Goal: Task Accomplishment & Management: Use online tool/utility

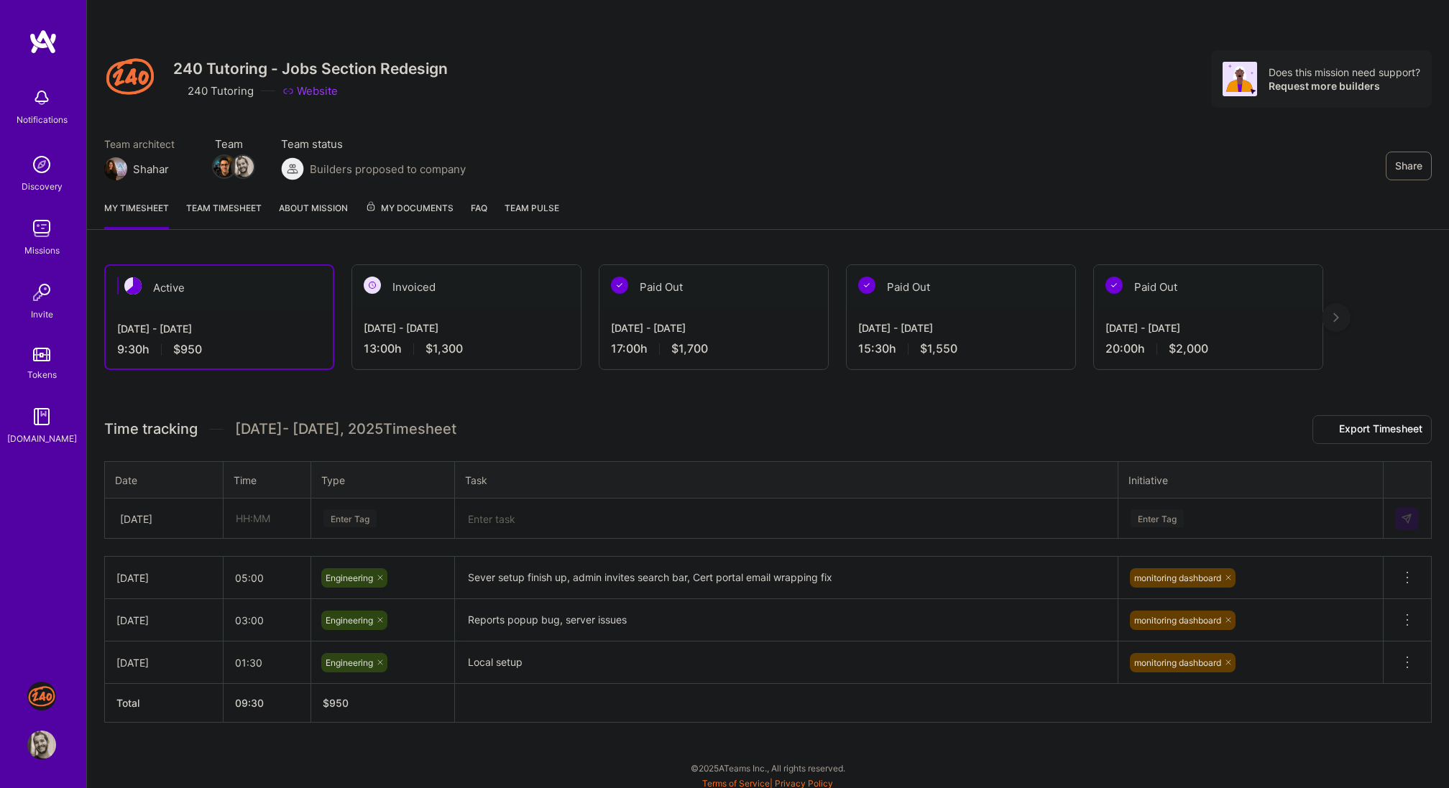
click at [359, 504] on div "Enter Tag" at bounding box center [383, 518] width 142 height 37
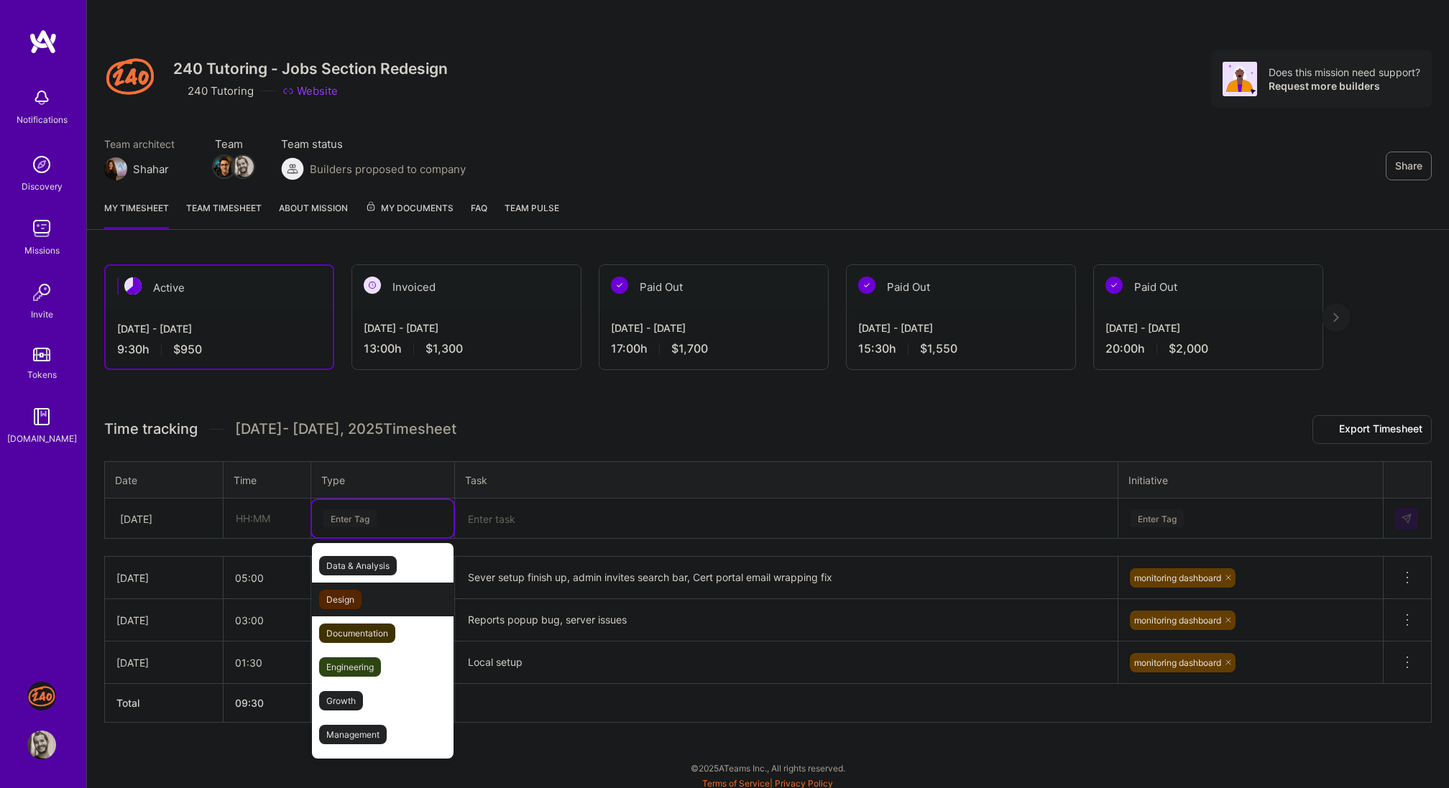
scroll to position [29, 0]
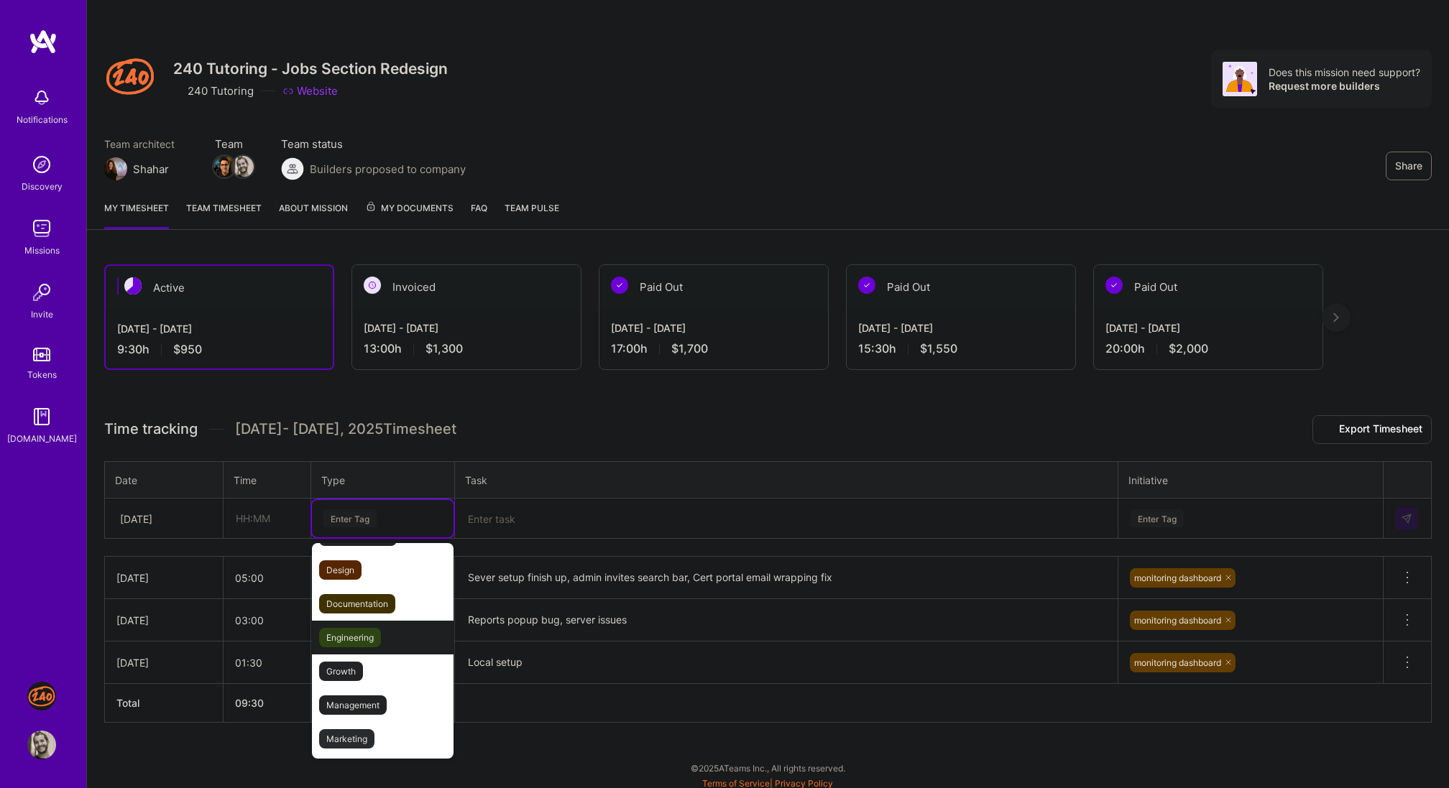
click at [350, 634] on span "Engineering" at bounding box center [350, 637] width 62 height 19
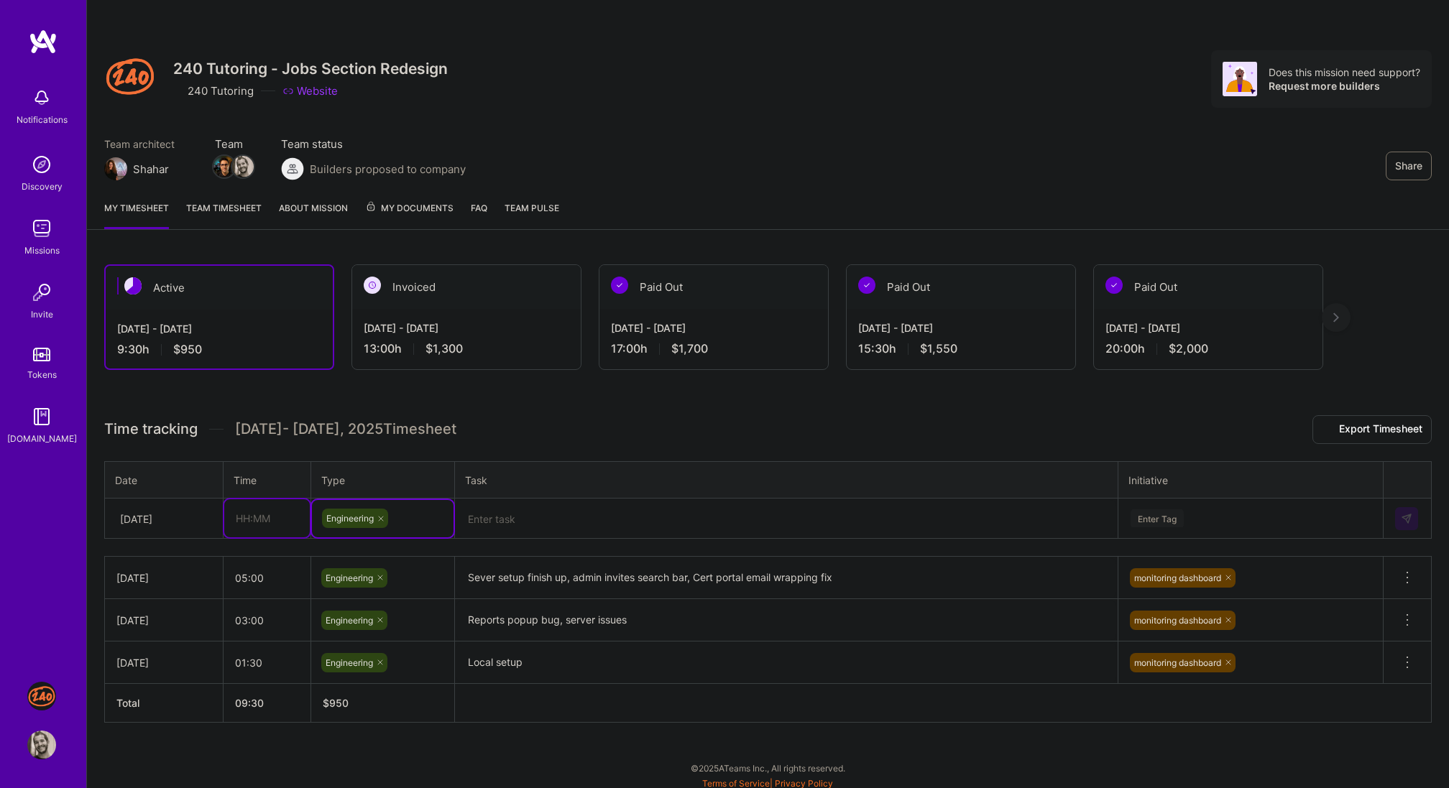
click at [285, 520] on input "text" at bounding box center [267, 518] width 86 height 38
type input "06:00"
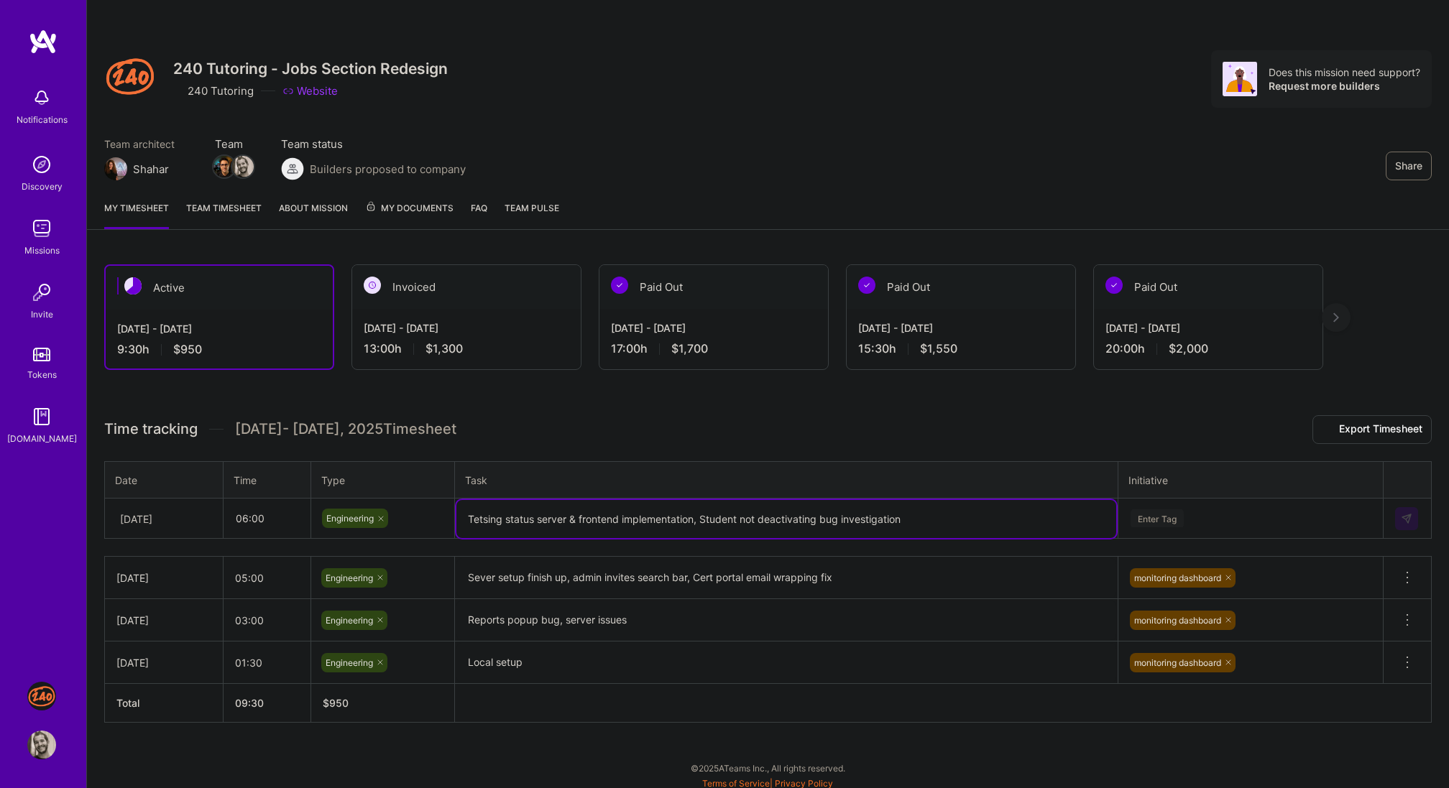
click at [487, 513] on textarea "Tetsing status server & frontend implementation, Student not deactivating bug i…" at bounding box center [786, 519] width 660 height 38
type textarea "Testing Status server & frontend implementation, Student not deactivating bug i…"
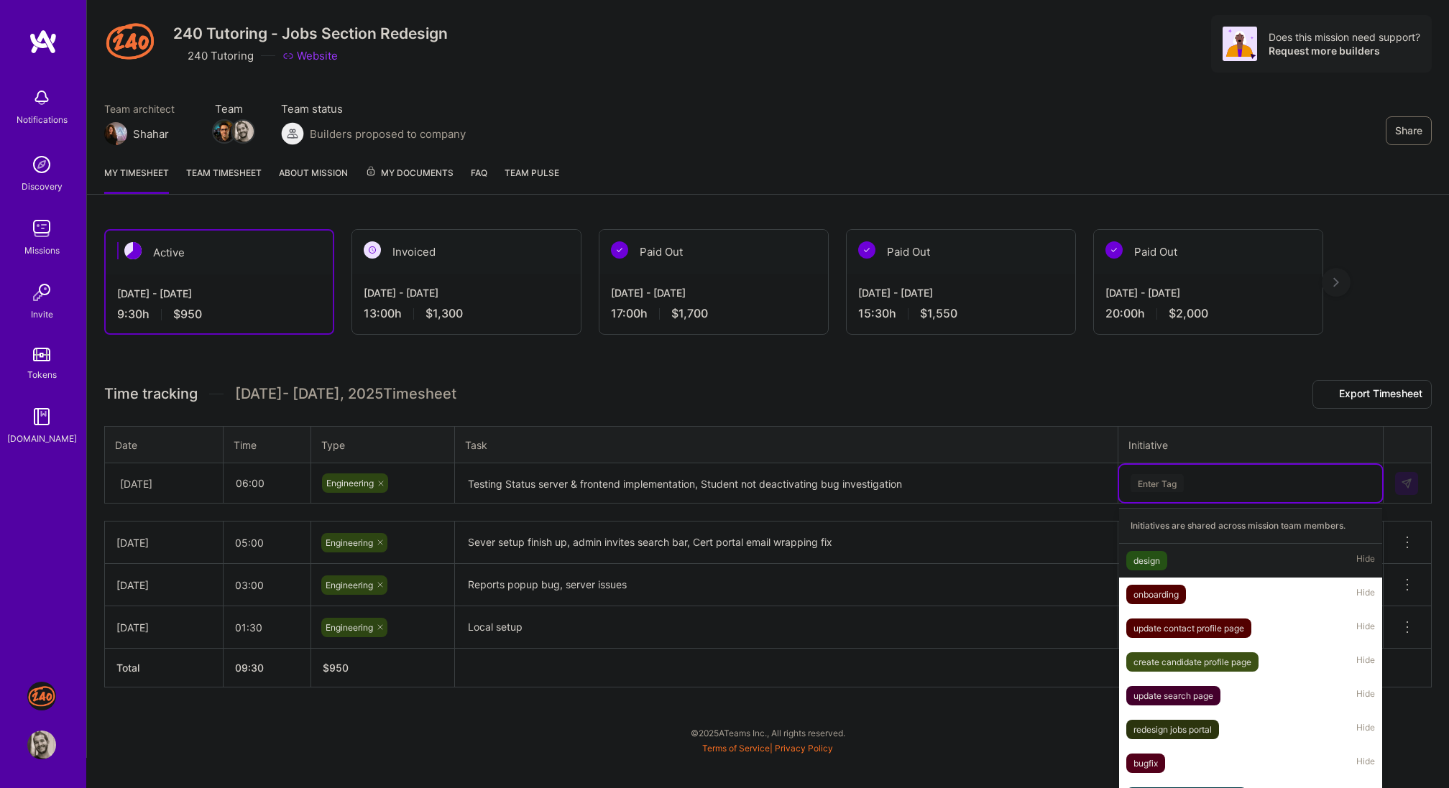
click at [1285, 502] on div "option design focused, 1 of 10. 10 results available. Use Up and Down to choose…" at bounding box center [1250, 483] width 263 height 37
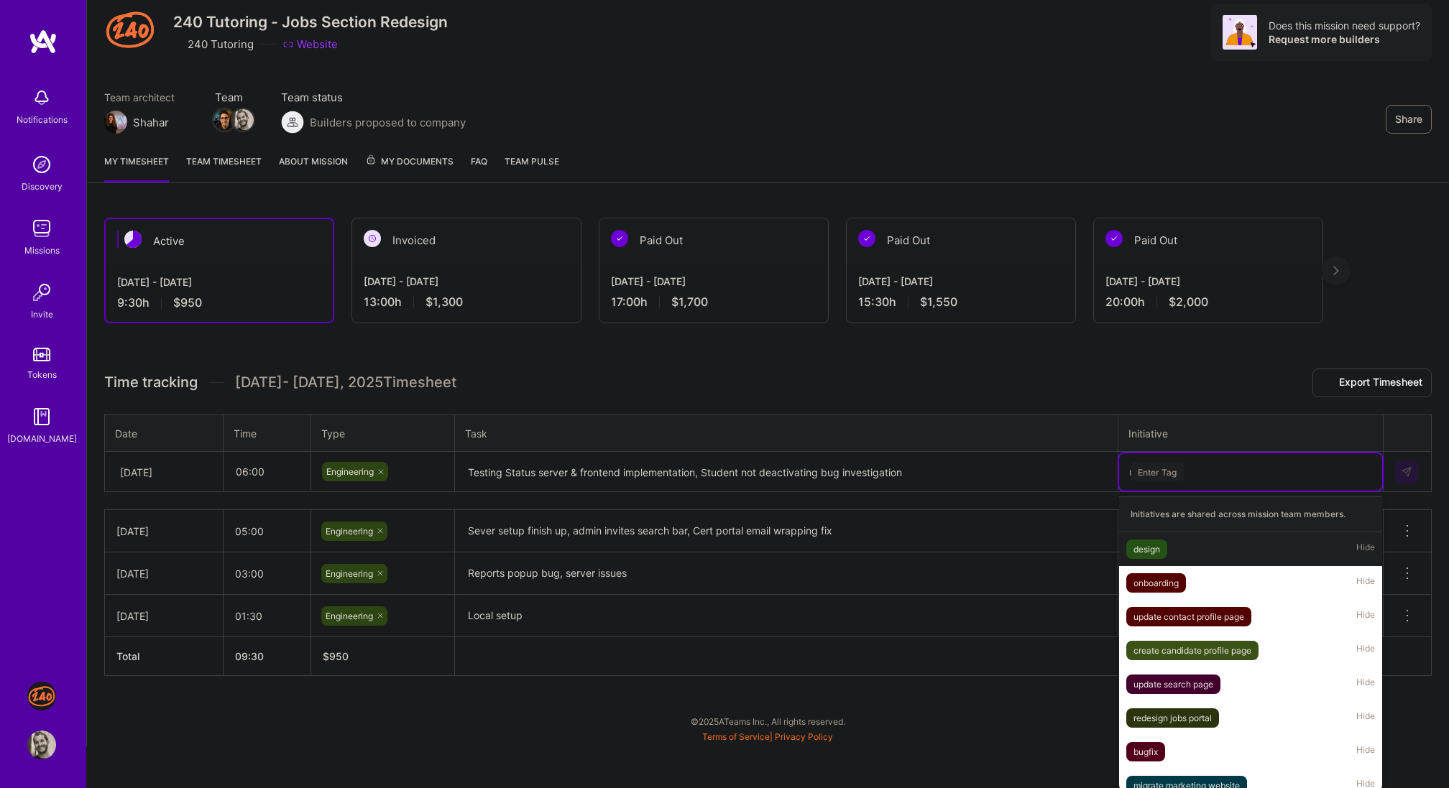
scroll to position [1, 0]
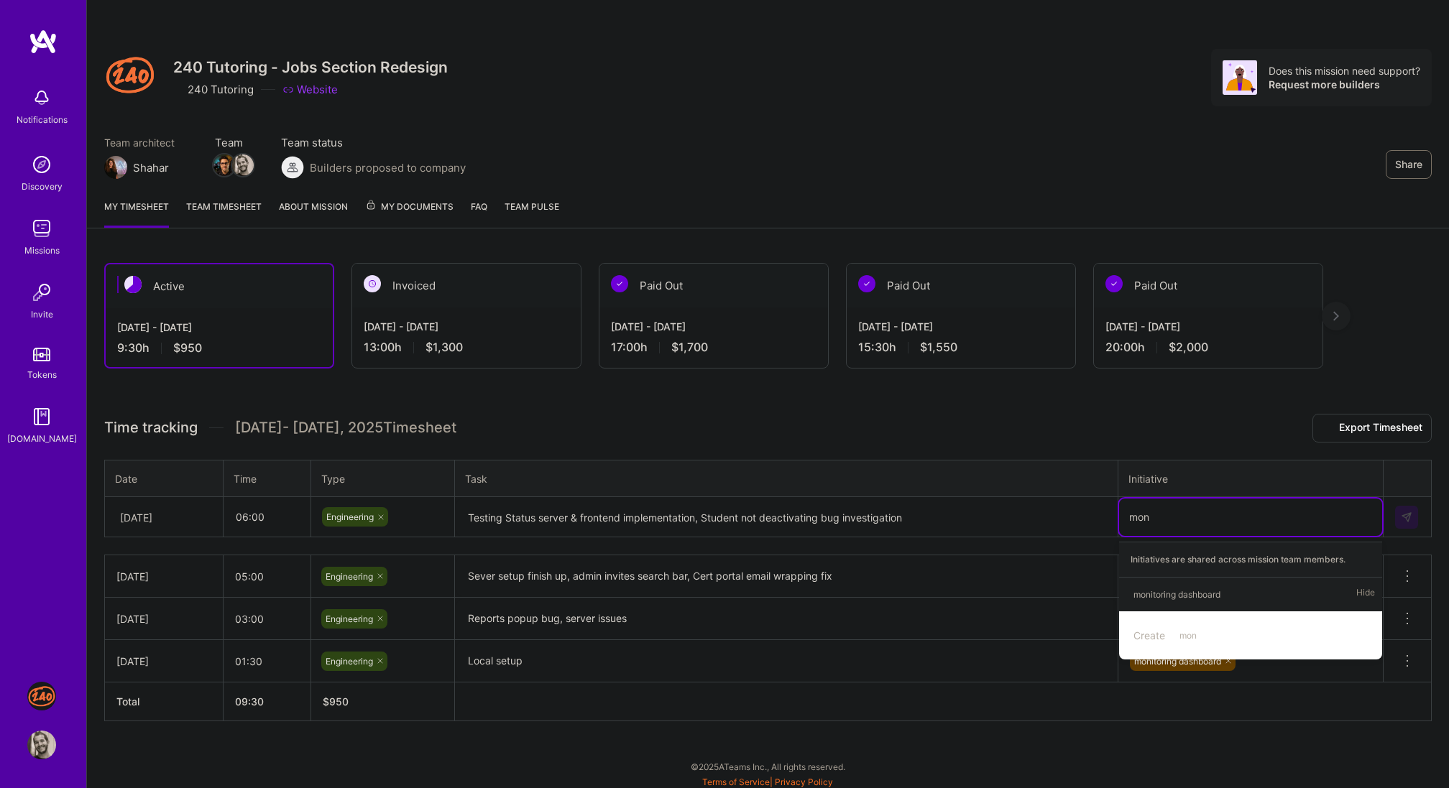
type input "moni"
click at [1290, 590] on div "monitoring dashboard Hide" at bounding box center [1250, 595] width 263 height 34
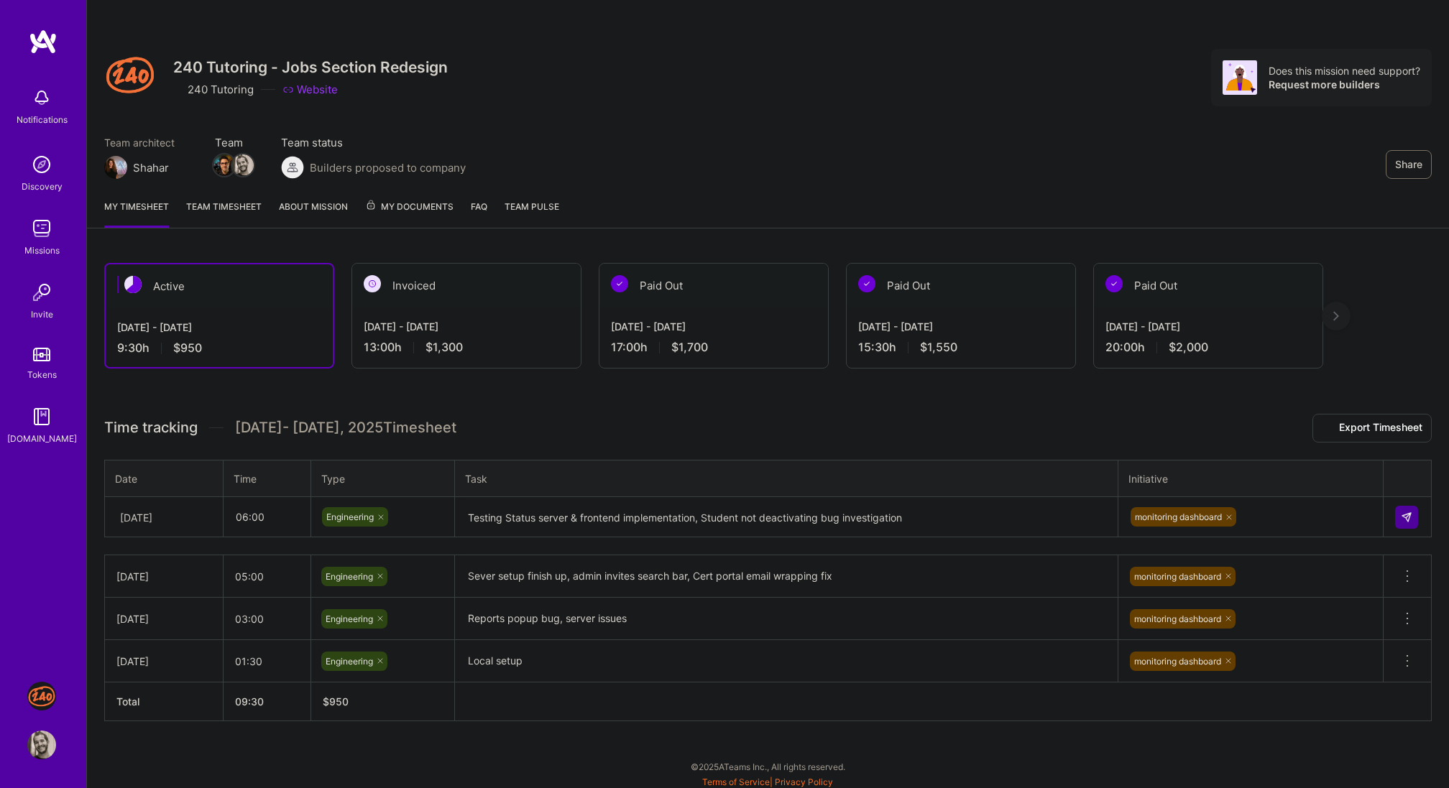
drag, startPoint x: 937, startPoint y: 495, endPoint x: 934, endPoint y: 513, distance: 18.2
click at [934, 513] on td "Testing Status server & frontend implementation, Student not deactivating bug i…" at bounding box center [786, 517] width 663 height 40
click at [934, 515] on textarea "Testing Status server & frontend implementation, Student not deactivating bug i…" at bounding box center [786, 518] width 660 height 38
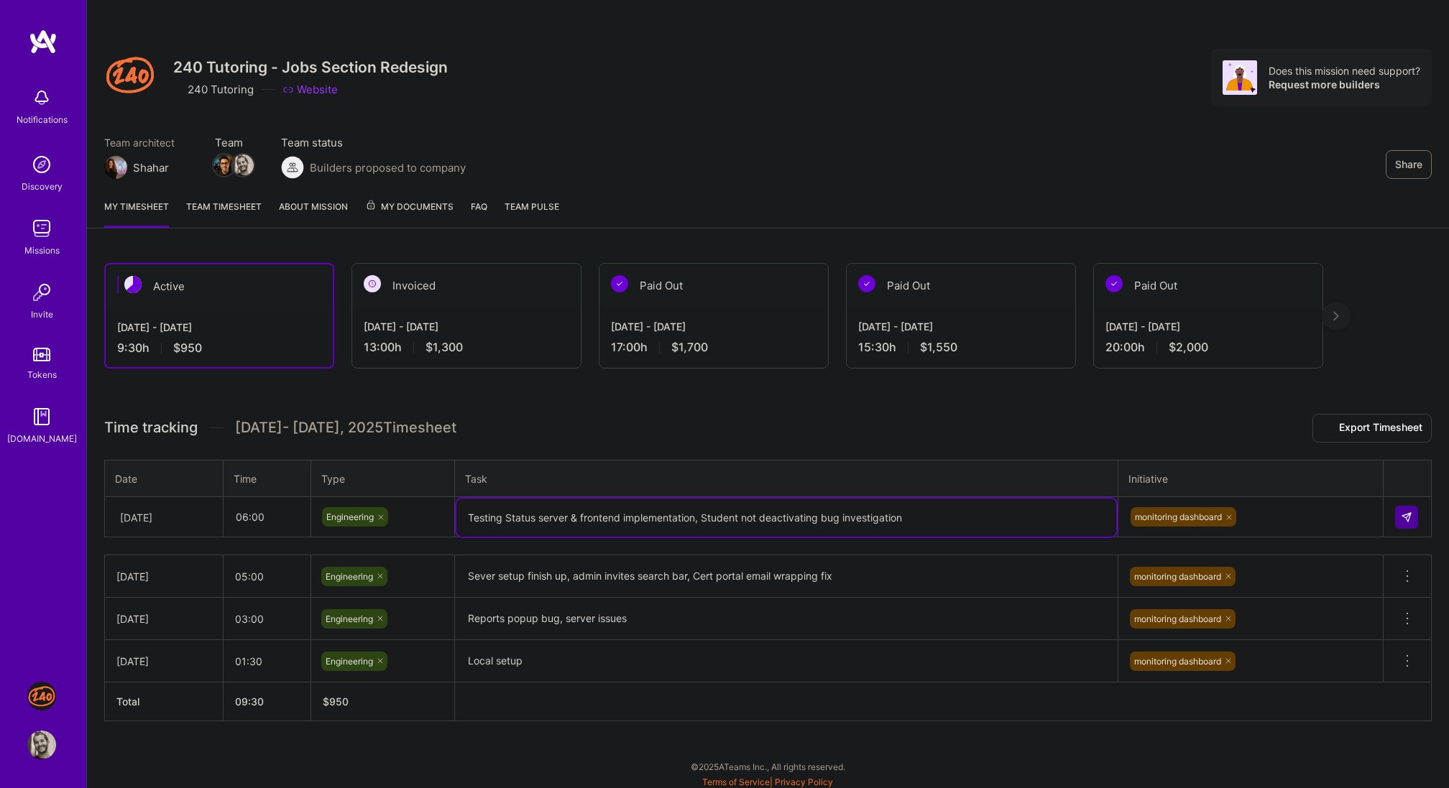
click at [696, 516] on textarea "Testing Status server & frontend implementation, Student not deactivating bug i…" at bounding box center [786, 518] width 660 height 38
click at [593, 515] on textarea "Testing Status server & frontend implementation, Student not deactivating bug i…" at bounding box center [786, 518] width 660 height 38
type textarea "Testing Status server & UI implementation, Student not deactivating bug investi…"
click at [1409, 519] on img at bounding box center [1406, 517] width 11 height 11
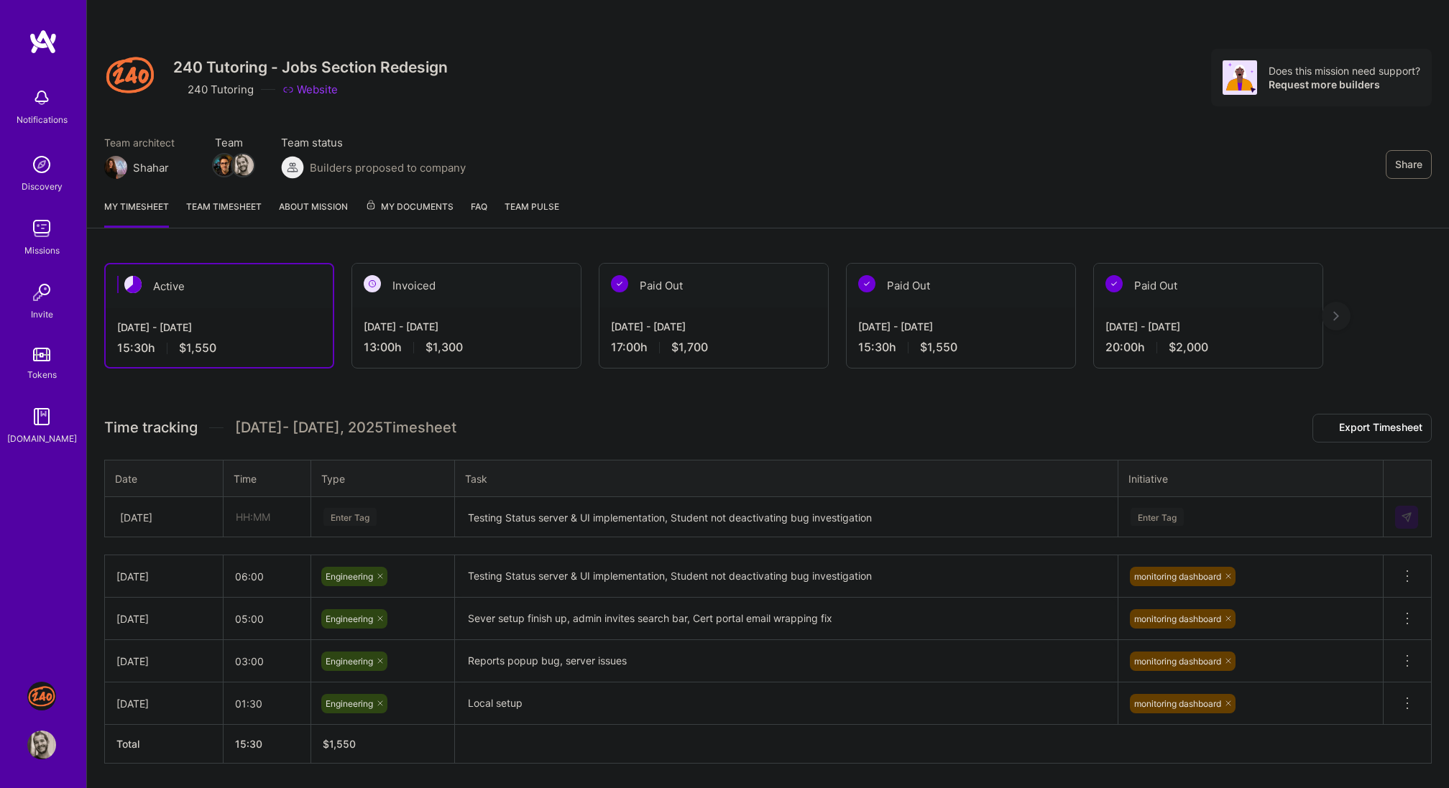
drag, startPoint x: 450, startPoint y: 438, endPoint x: 450, endPoint y: 395, distance: 43.1
click at [450, 395] on div "Active [DATE] - [DATE] 15:30 h $1,550 Invoiced [DATE] - [DATE] 13:00 h $1,300 P…" at bounding box center [768, 540] width 1362 height 589
drag, startPoint x: 450, startPoint y: 395, endPoint x: 458, endPoint y: 419, distance: 25.7
click at [458, 419] on div "Active [DATE] - [DATE] 15:30 h $1,550 Invoiced [DATE] - [DATE] 13:00 h $1,300 P…" at bounding box center [768, 540] width 1362 height 589
click at [258, 423] on span "[DATE] - [DATE] Timesheet" at bounding box center [345, 428] width 221 height 18
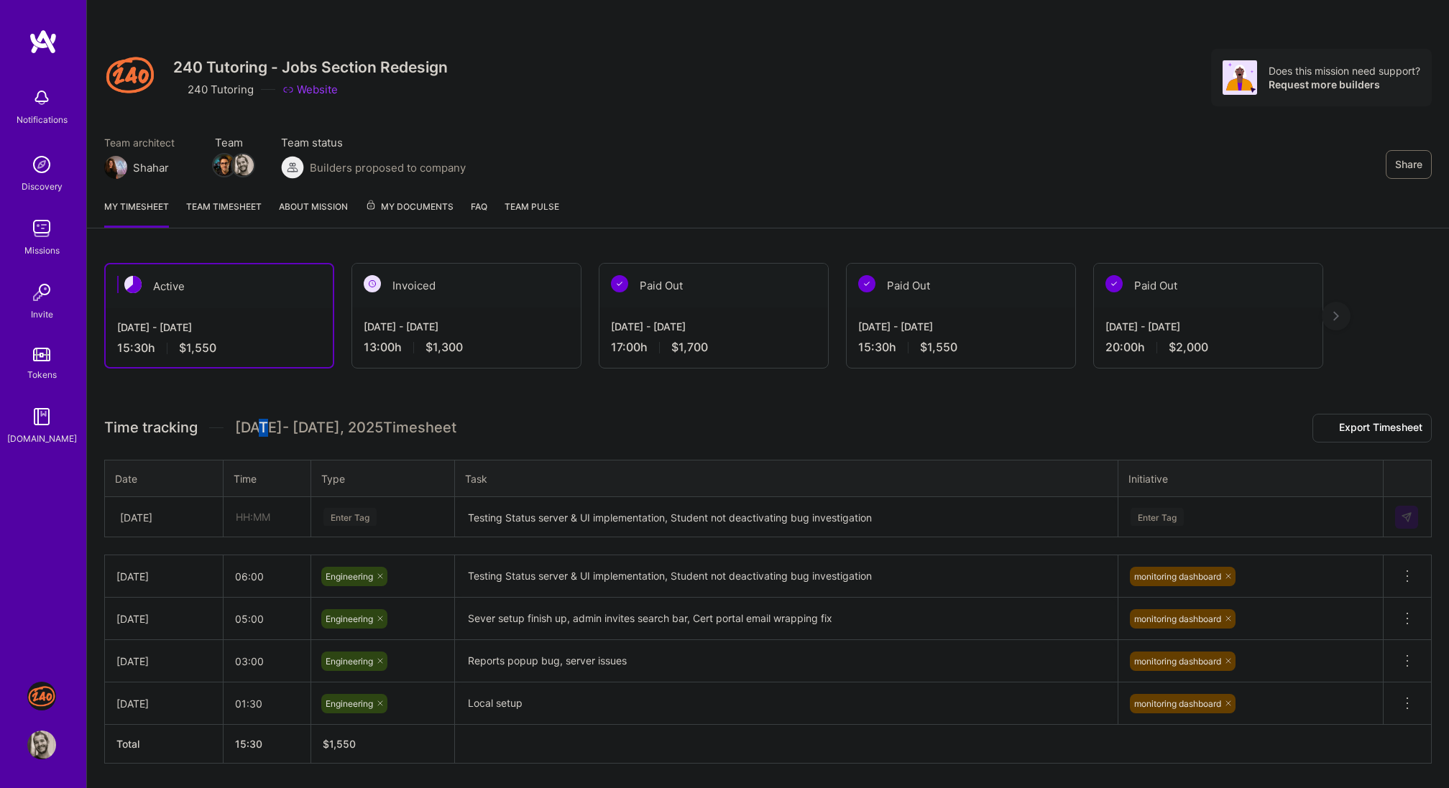
click at [258, 423] on span "[DATE] - [DATE] Timesheet" at bounding box center [345, 428] width 221 height 18
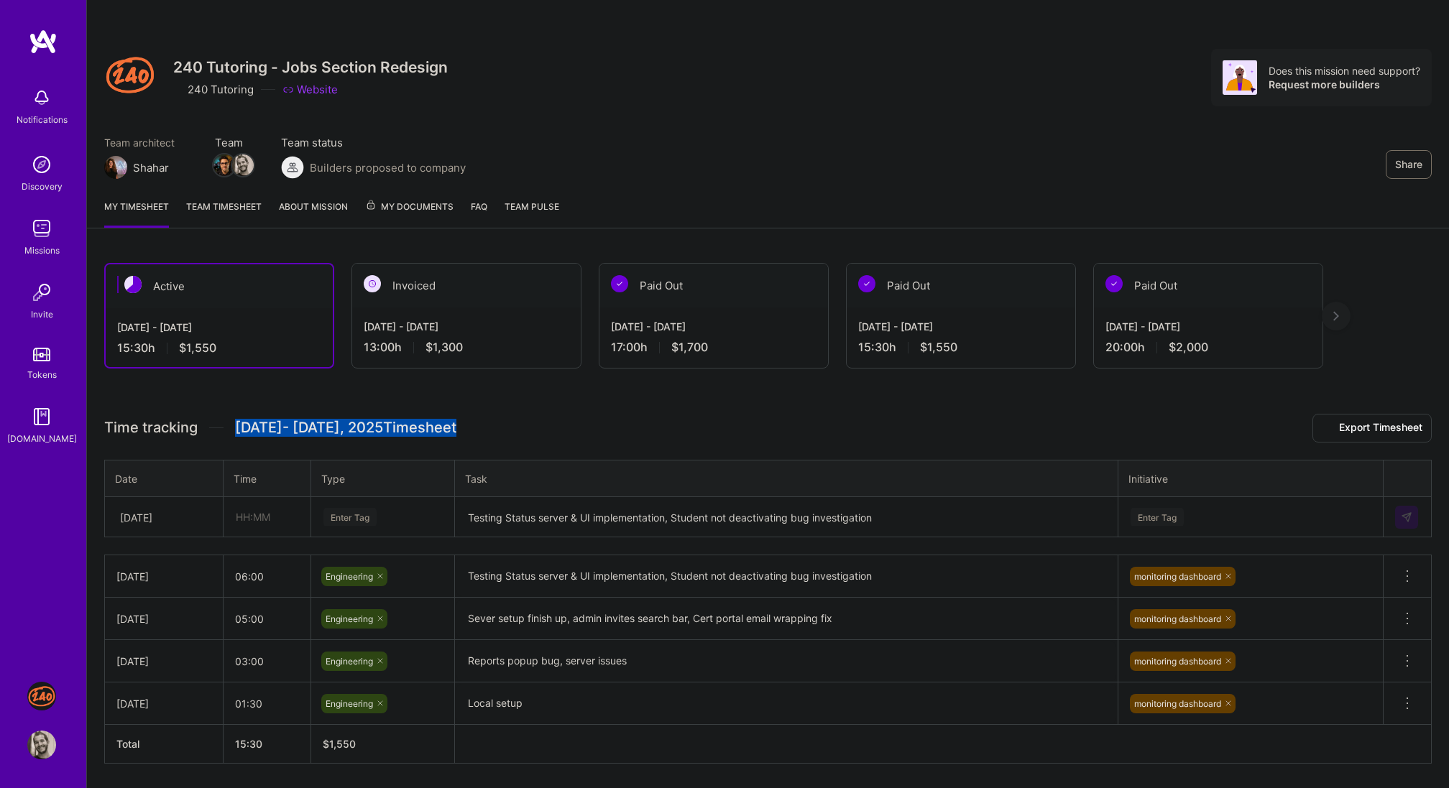
click at [258, 423] on span "[DATE] - [DATE] Timesheet" at bounding box center [345, 428] width 221 height 18
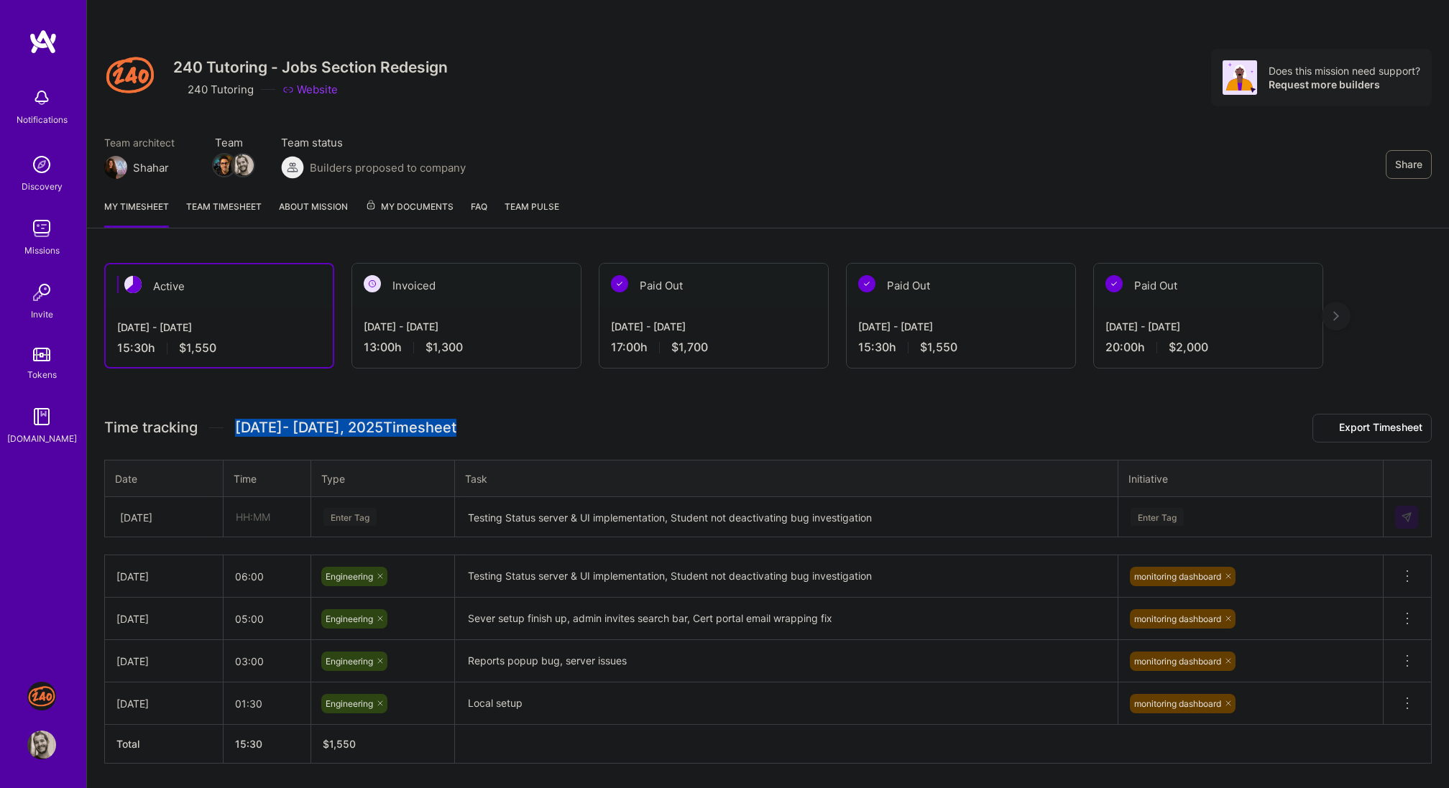
click at [258, 423] on span "[DATE] - [DATE] Timesheet" at bounding box center [345, 428] width 221 height 18
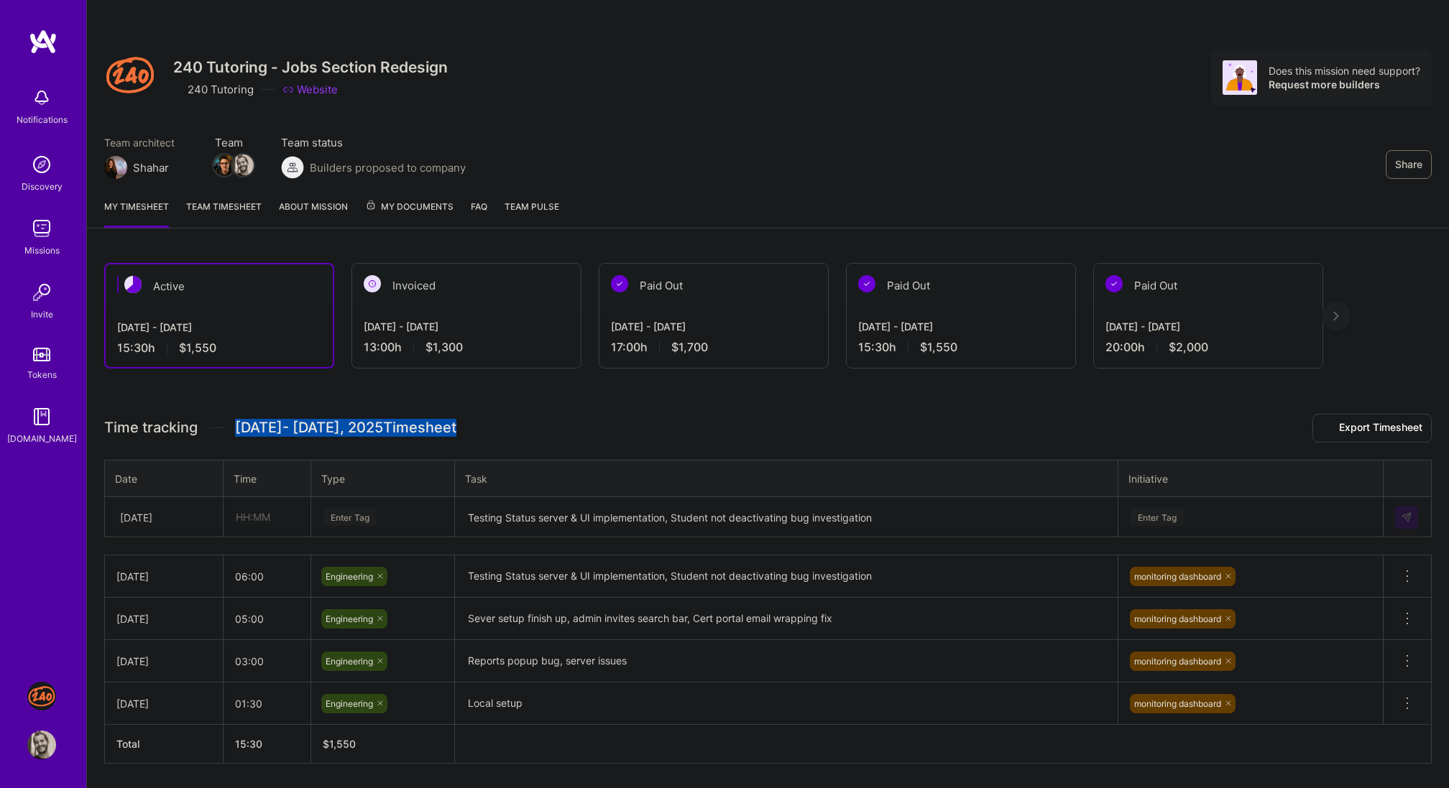
click at [258, 423] on span "[DATE] - [DATE] Timesheet" at bounding box center [345, 428] width 221 height 18
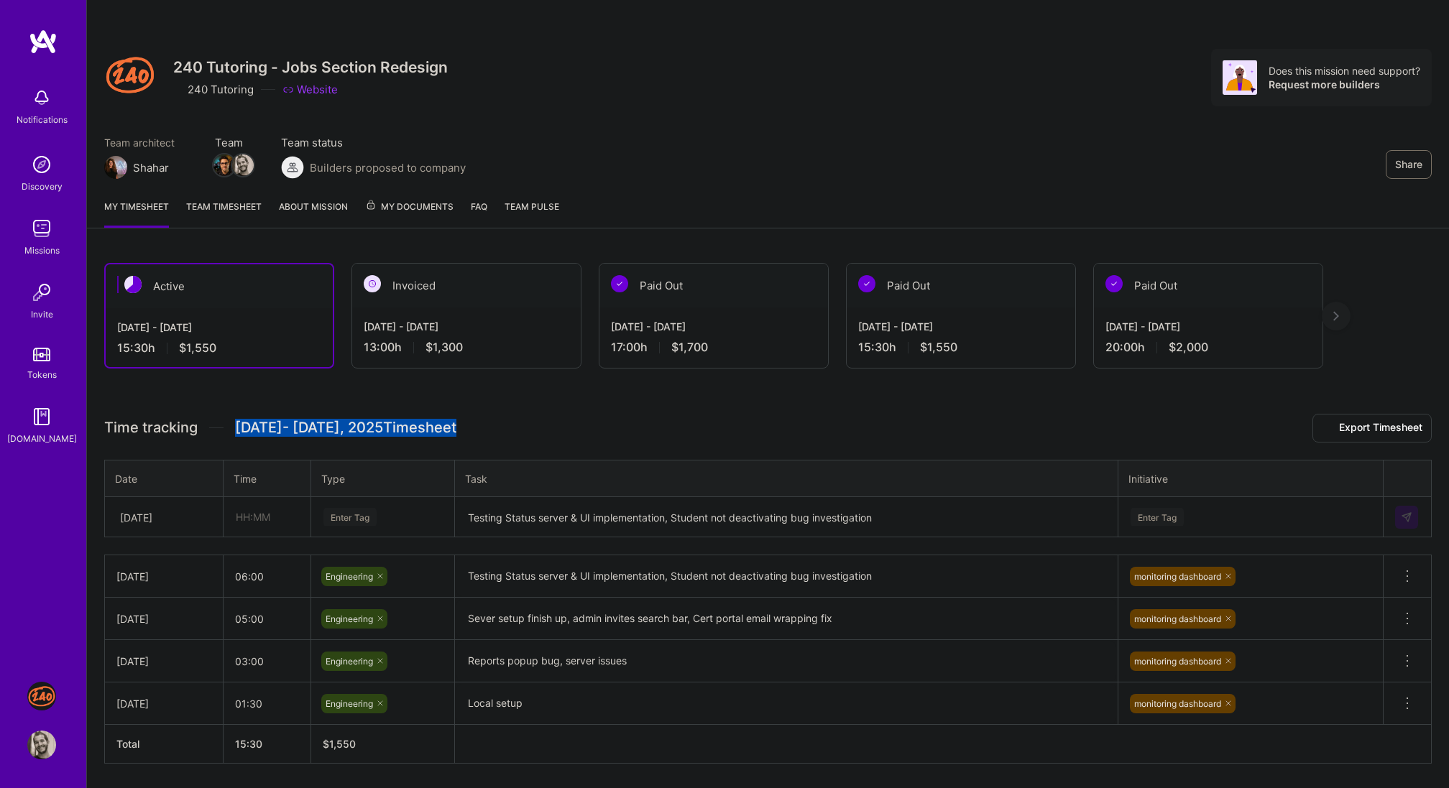
click at [258, 423] on span "[DATE] - [DATE] Timesheet" at bounding box center [345, 428] width 221 height 18
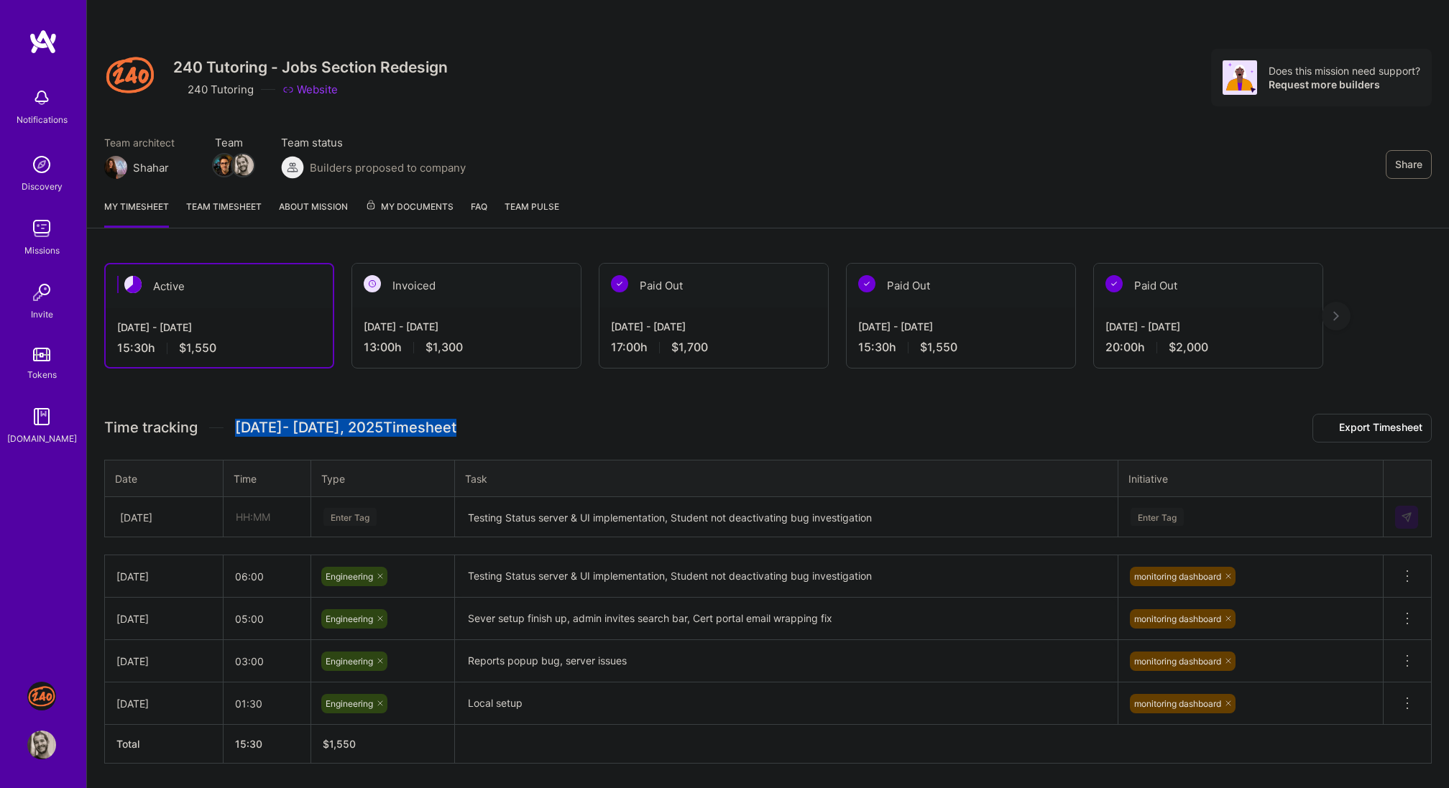
click at [258, 423] on span "[DATE] - [DATE] Timesheet" at bounding box center [345, 428] width 221 height 18
click at [249, 425] on span "[DATE] - [DATE] Timesheet" at bounding box center [345, 428] width 221 height 18
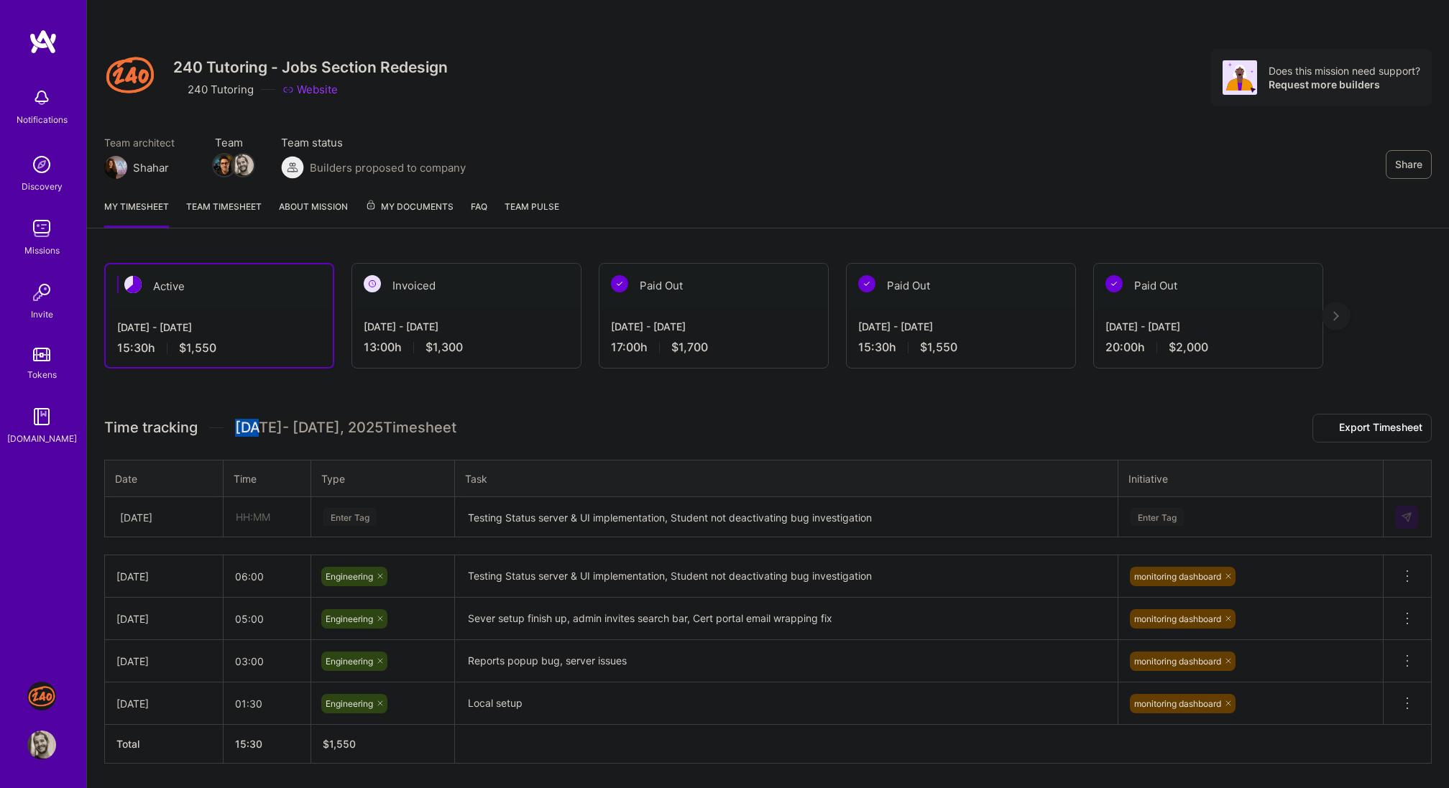
click at [249, 425] on span "[DATE] - [DATE] Timesheet" at bounding box center [345, 428] width 221 height 18
